Goal: Register for event/course

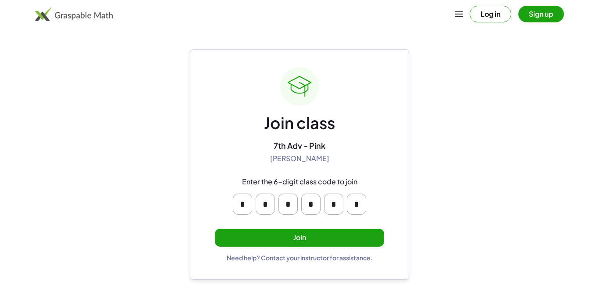
click at [246, 208] on input "*" at bounding box center [242, 203] width 19 height 21
type input "*"
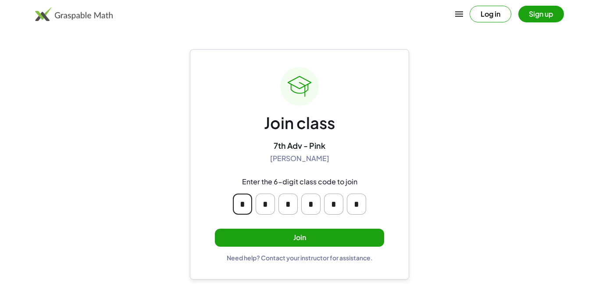
type input "*"
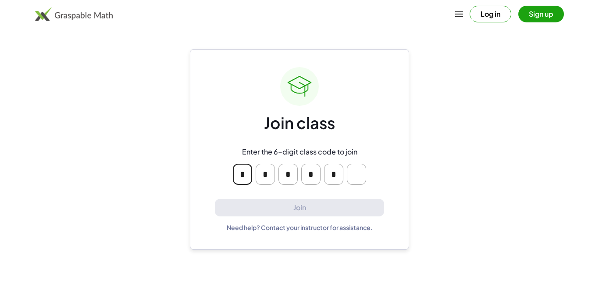
click at [248, 177] on input "*" at bounding box center [242, 174] width 19 height 21
click at [266, 174] on input "*" at bounding box center [265, 174] width 19 height 21
click at [242, 176] on input "*" at bounding box center [242, 174] width 19 height 21
type input "*"
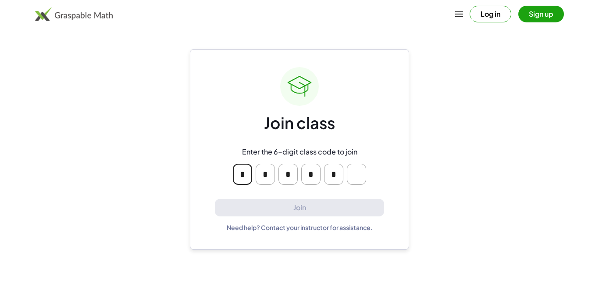
type input "*"
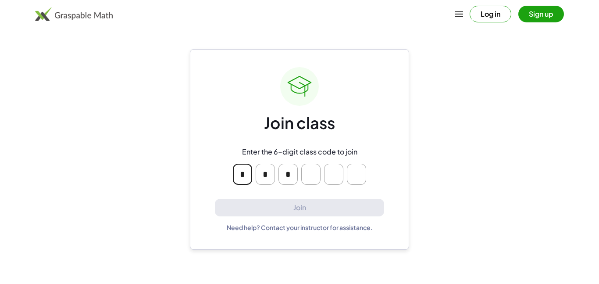
type input "*"
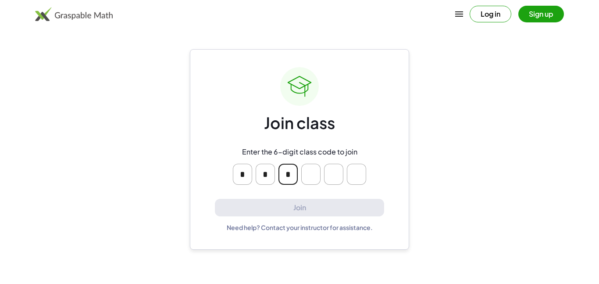
type input "*"
click at [284, 175] on input "*" at bounding box center [287, 174] width 19 height 21
type input "*"
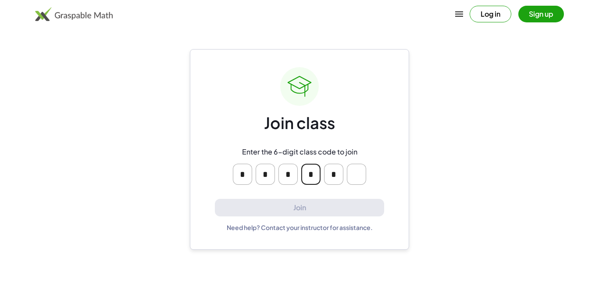
type input "*"
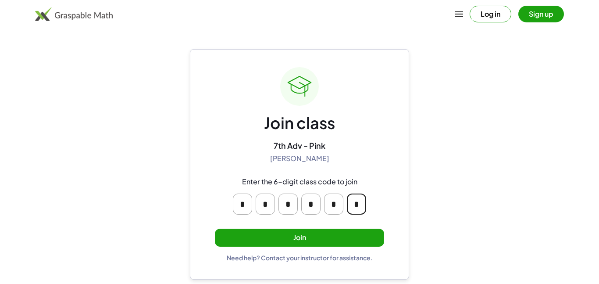
type input "*"
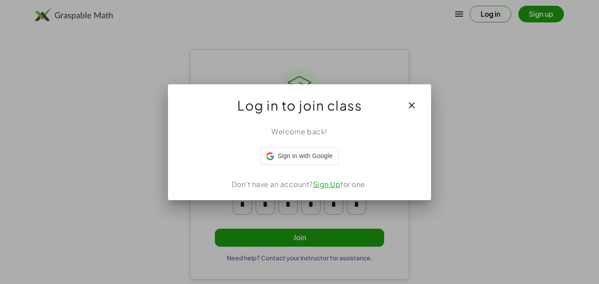
click at [329, 233] on div at bounding box center [299, 142] width 599 height 284
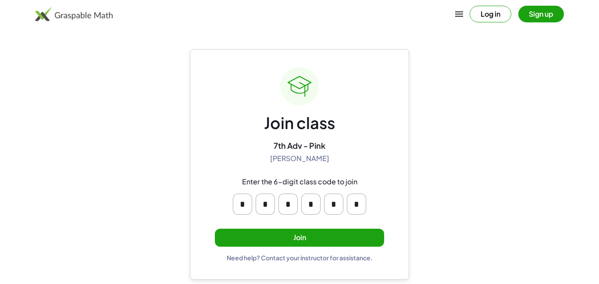
click at [215, 228] on button "Join" at bounding box center [299, 237] width 169 height 18
click at [328, 237] on body "Log in Sign up Learning Resources Teachers Schools and Districts Request PD Abo…" at bounding box center [299, 142] width 599 height 284
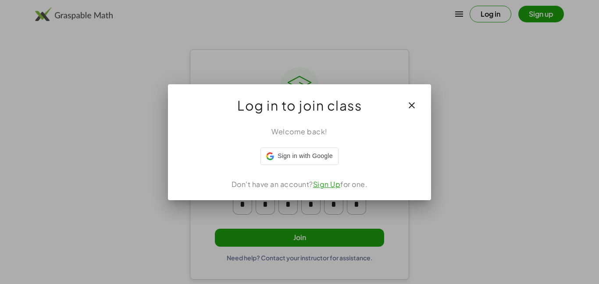
click at [215, 228] on button "Join" at bounding box center [299, 237] width 169 height 18
click at [328, 237] on div at bounding box center [299, 142] width 599 height 284
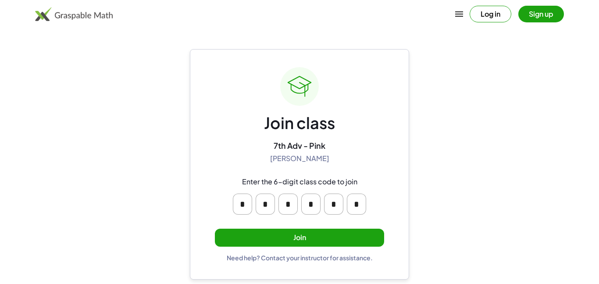
click at [328, 237] on div at bounding box center [299, 142] width 599 height 284
click at [215, 228] on button "Join" at bounding box center [299, 237] width 169 height 18
click at [328, 237] on body "Log in Sign up Learning Resources Teachers Schools and Districts Request PD Abo…" at bounding box center [299, 142] width 599 height 284
click at [215, 228] on button "Join" at bounding box center [299, 237] width 169 height 18
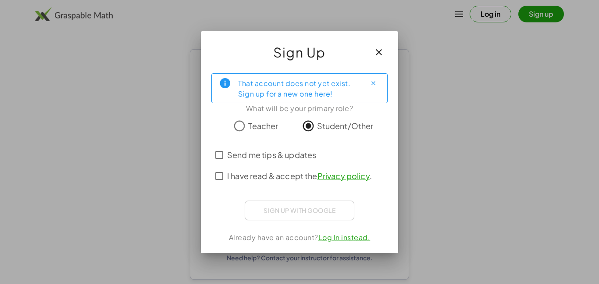
click at [299, 210] on div "Sign up with Google Sign in with Google Sign in with Google. Opens in new tab" at bounding box center [300, 210] width 110 height 20
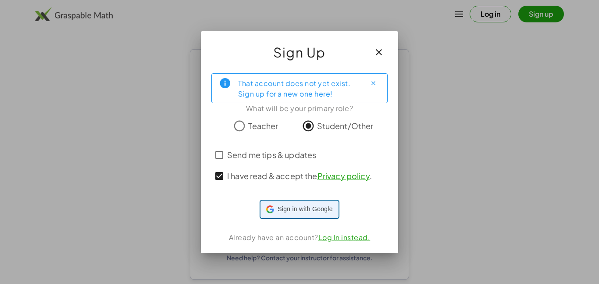
click at [290, 204] on span "Sign in with Google" at bounding box center [305, 208] width 55 height 9
